Goal: Communication & Community: Ask a question

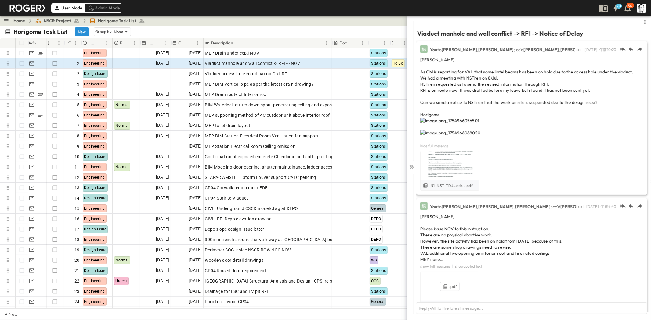
scroll to position [501, 0]
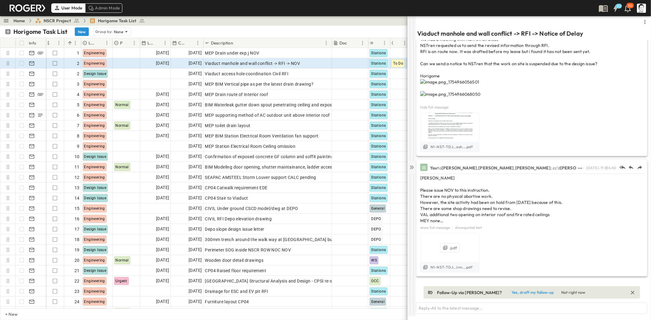
click at [414, 166] on icon at bounding box center [412, 168] width 6 height 6
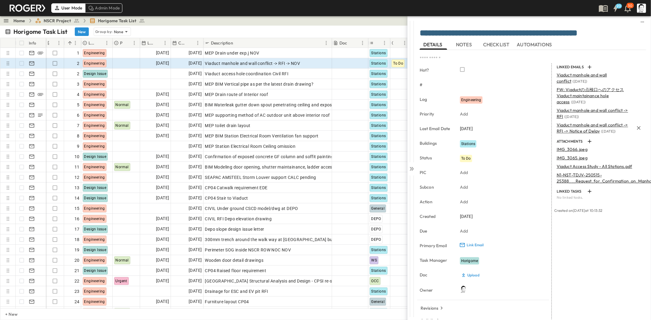
click at [570, 131] on span "Viaduct manhole and wall conflict -> RFI -> Notice of Delay" at bounding box center [592, 128] width 71 height 12
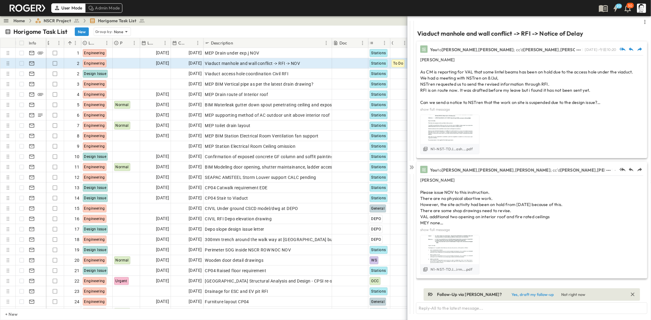
scroll to position [2, 0]
click at [413, 166] on icon at bounding box center [412, 168] width 6 height 6
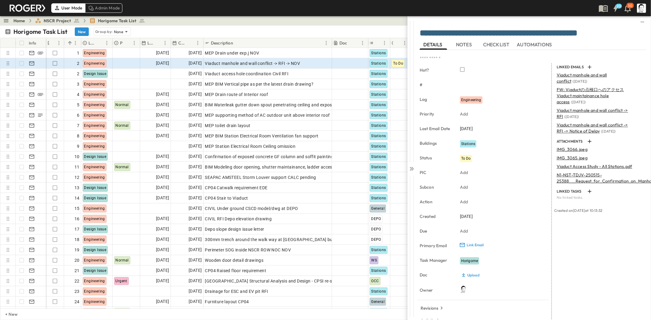
click at [413, 166] on icon at bounding box center [412, 169] width 6 height 6
